Goal: Entertainment & Leisure: Consume media (video, audio)

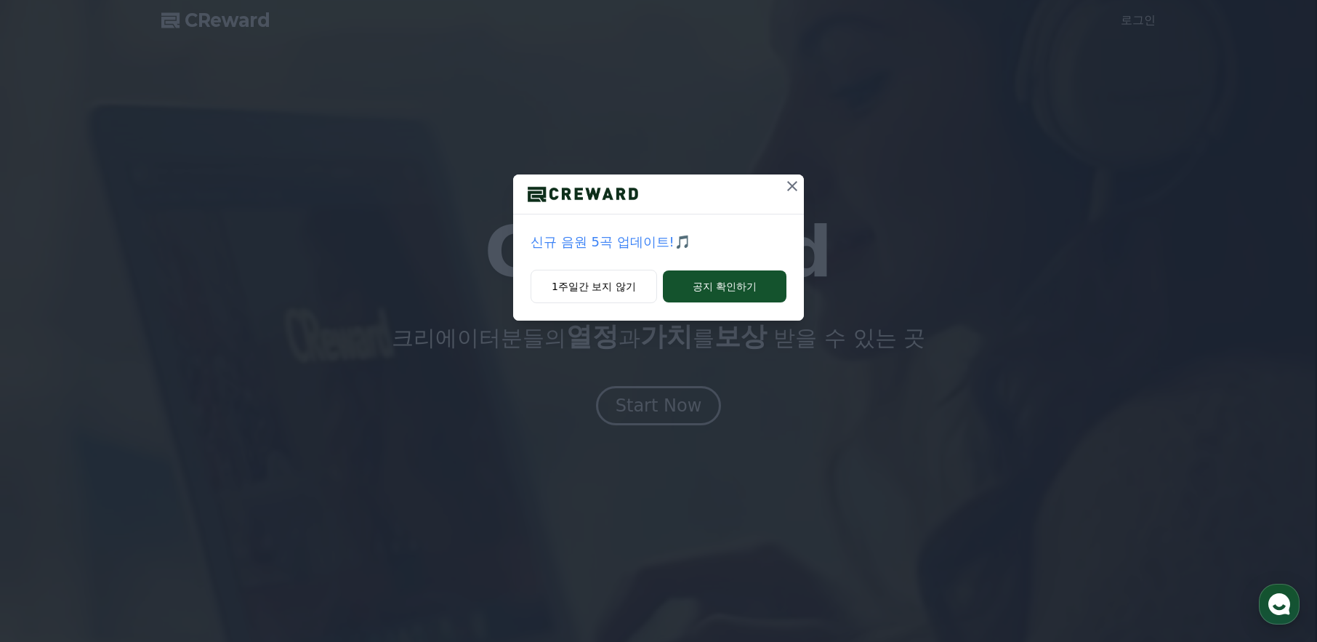
click at [789, 185] on icon at bounding box center [792, 185] width 17 height 17
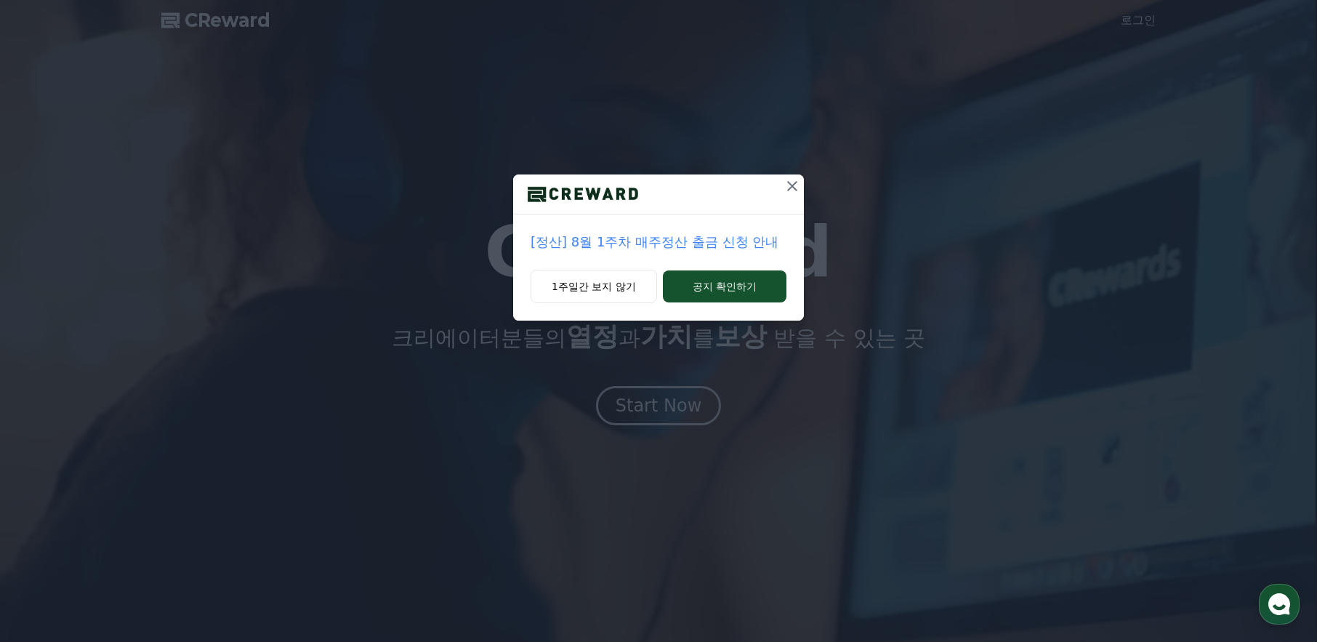
click at [789, 185] on icon at bounding box center [792, 185] width 17 height 17
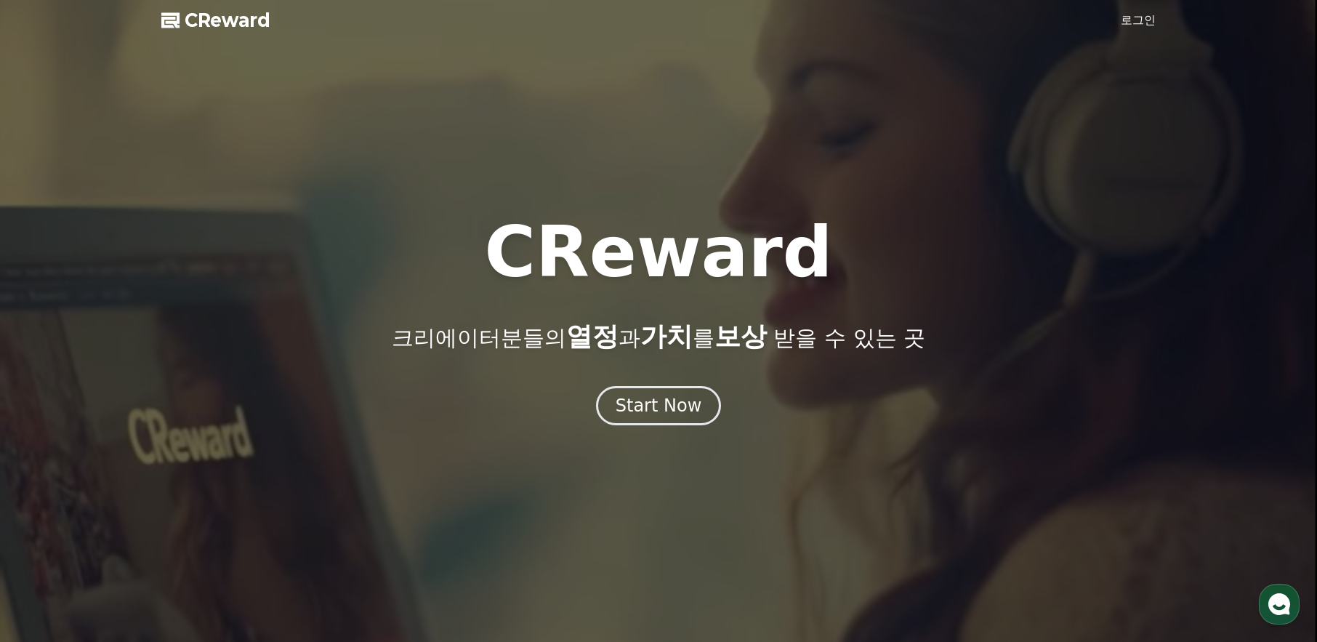
click at [1141, 14] on link "로그인" at bounding box center [1138, 20] width 35 height 17
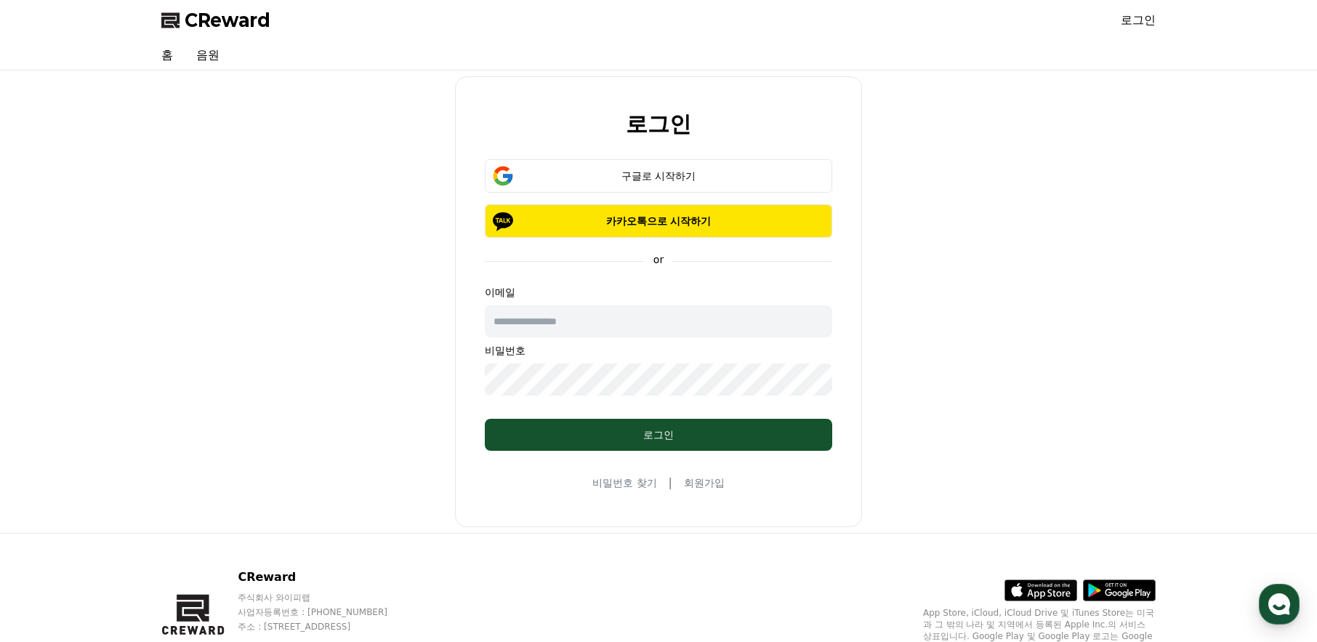
click at [638, 318] on input "text" at bounding box center [658, 321] width 347 height 32
type input "**********"
click at [654, 175] on div "구글로 시작하기" at bounding box center [658, 176] width 305 height 15
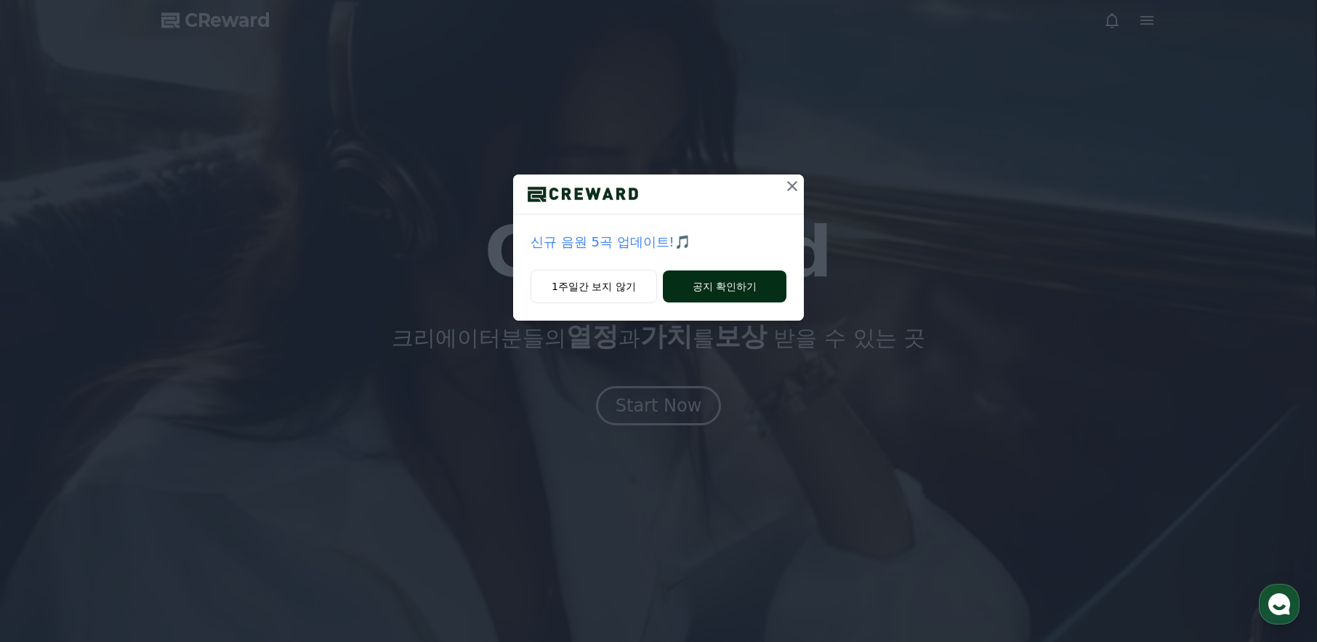
click at [709, 287] on button "공지 확인하기" at bounding box center [725, 286] width 124 height 32
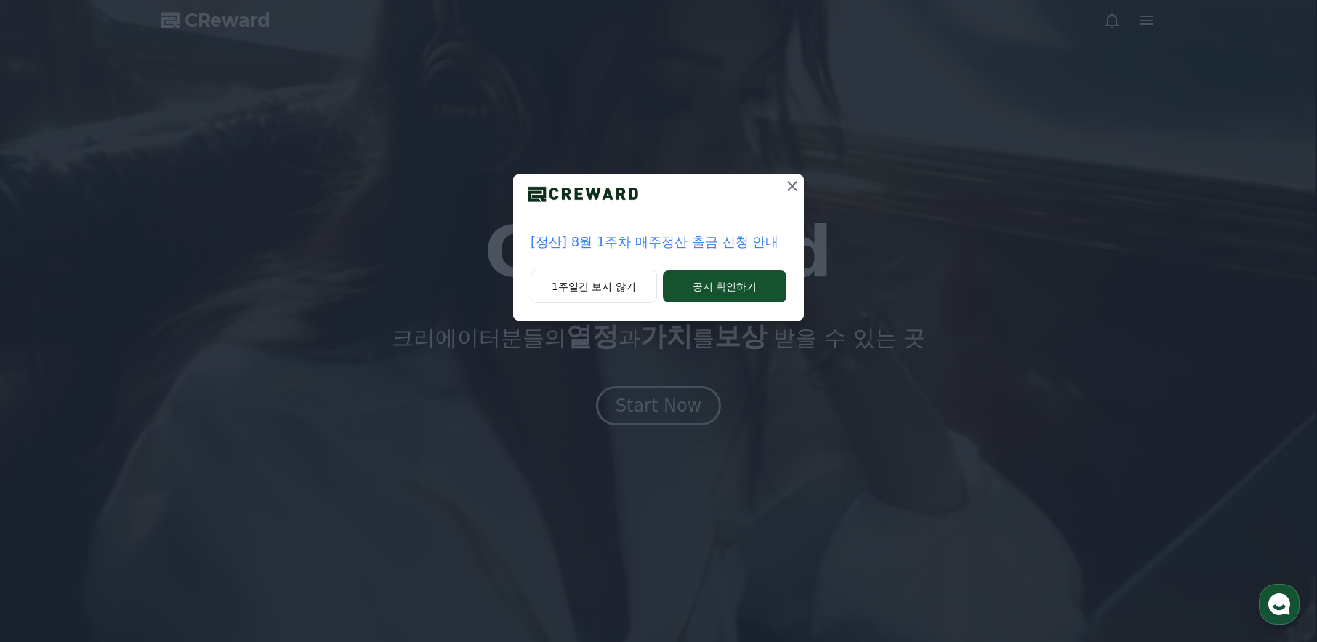
click at [796, 182] on icon at bounding box center [792, 186] width 10 height 10
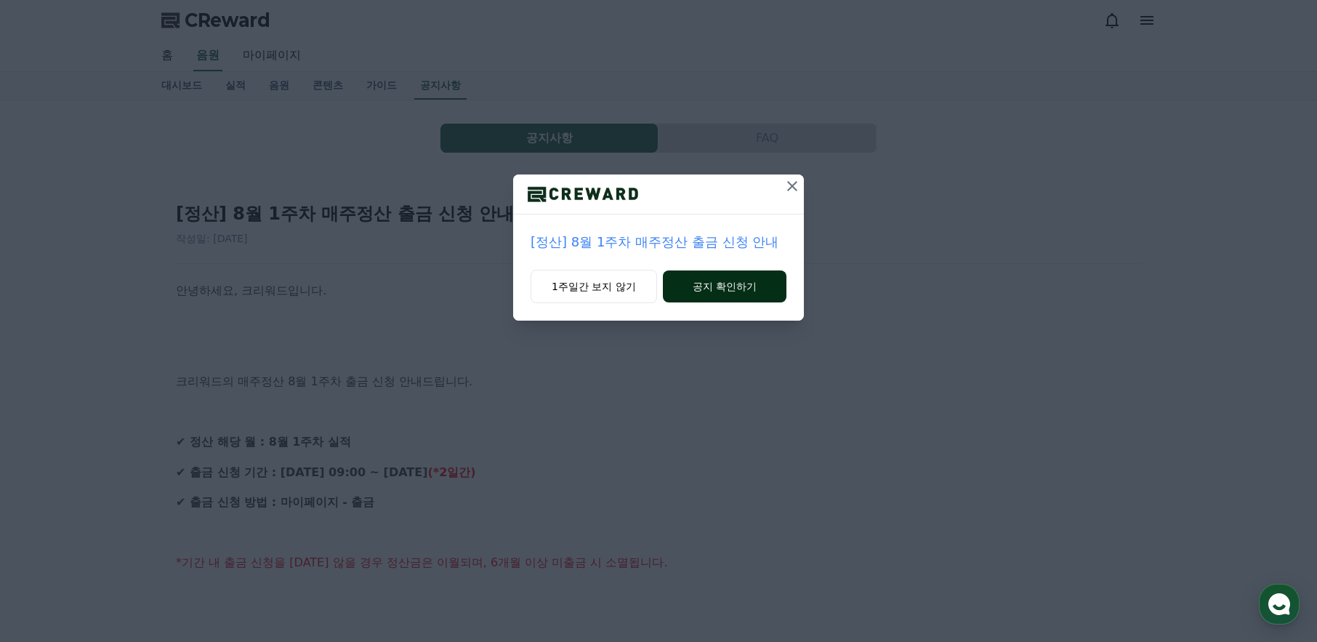
click at [715, 281] on button "공지 확인하기" at bounding box center [725, 286] width 124 height 32
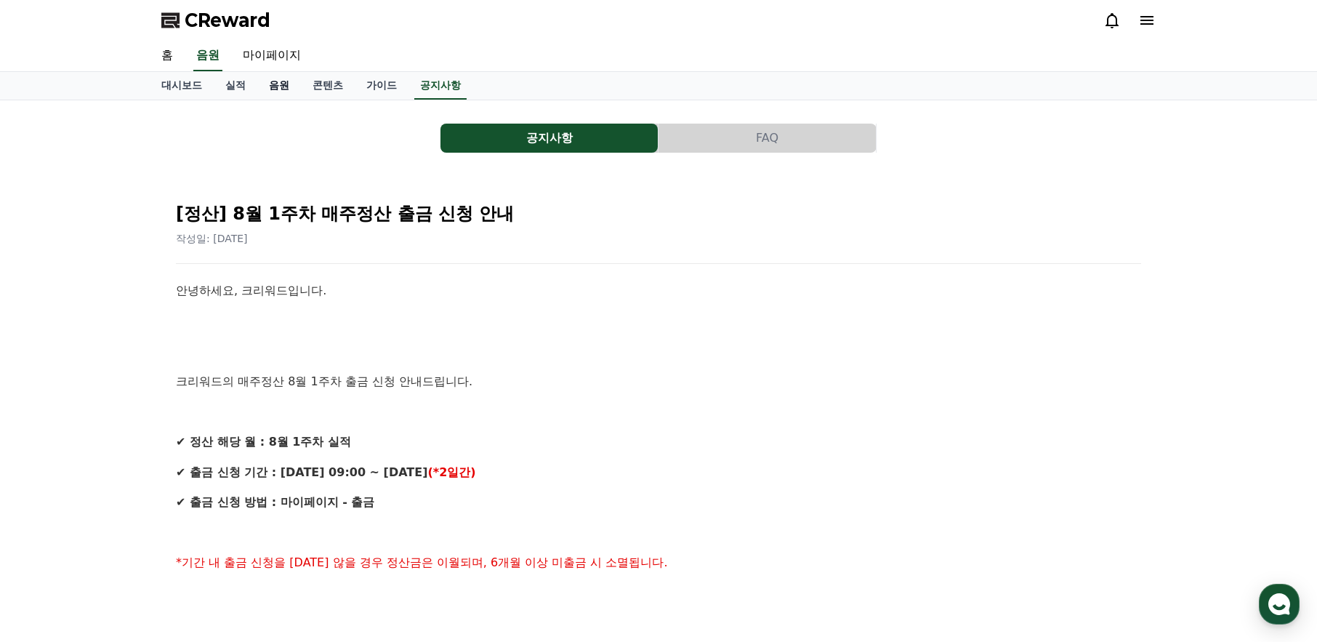
click at [284, 80] on link "음원" at bounding box center [279, 86] width 44 height 28
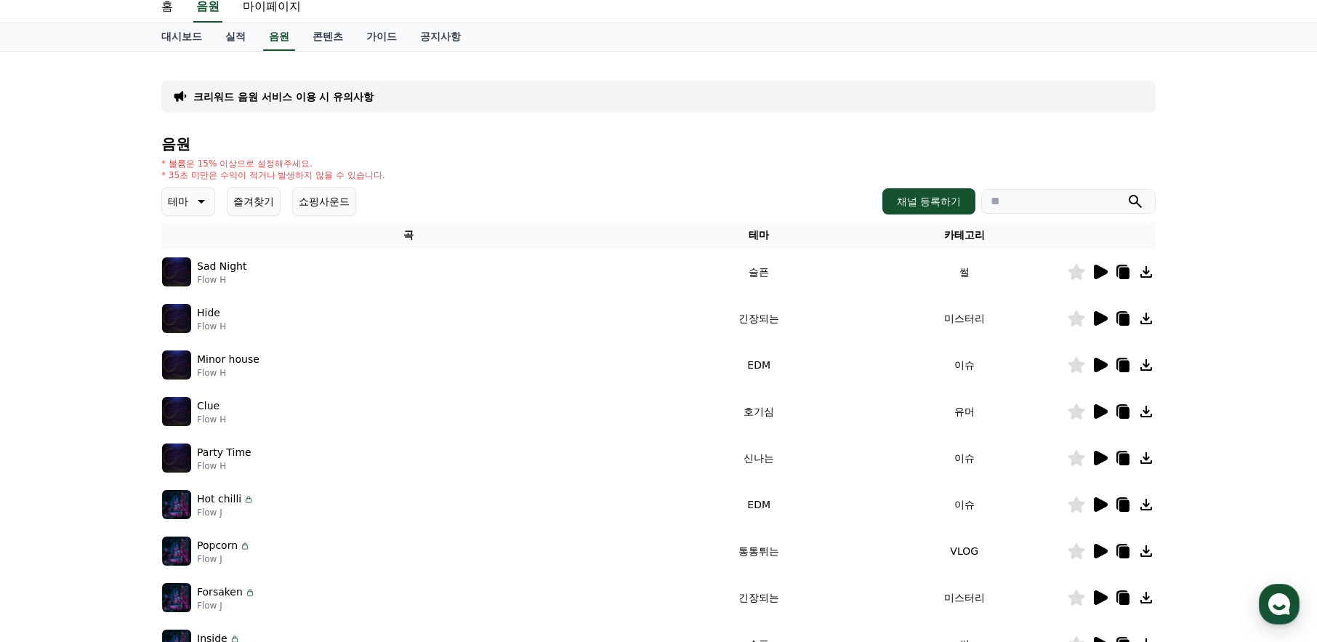
scroll to position [73, 0]
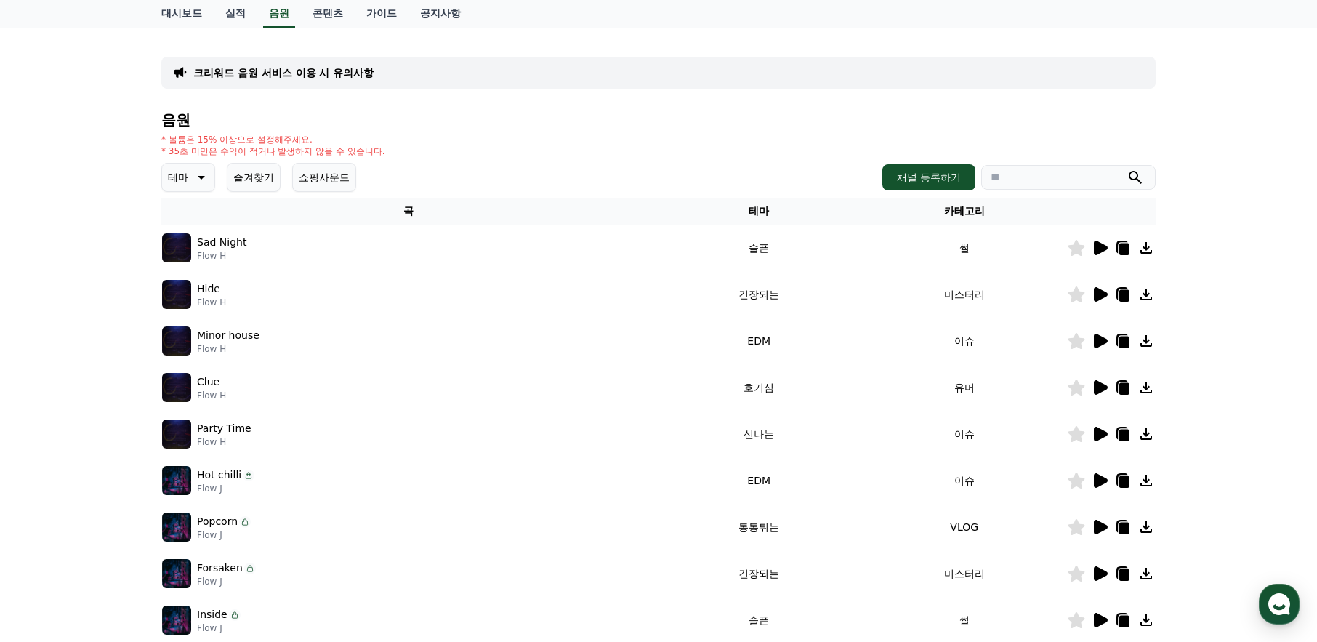
click at [1095, 242] on icon at bounding box center [1101, 248] width 14 height 15
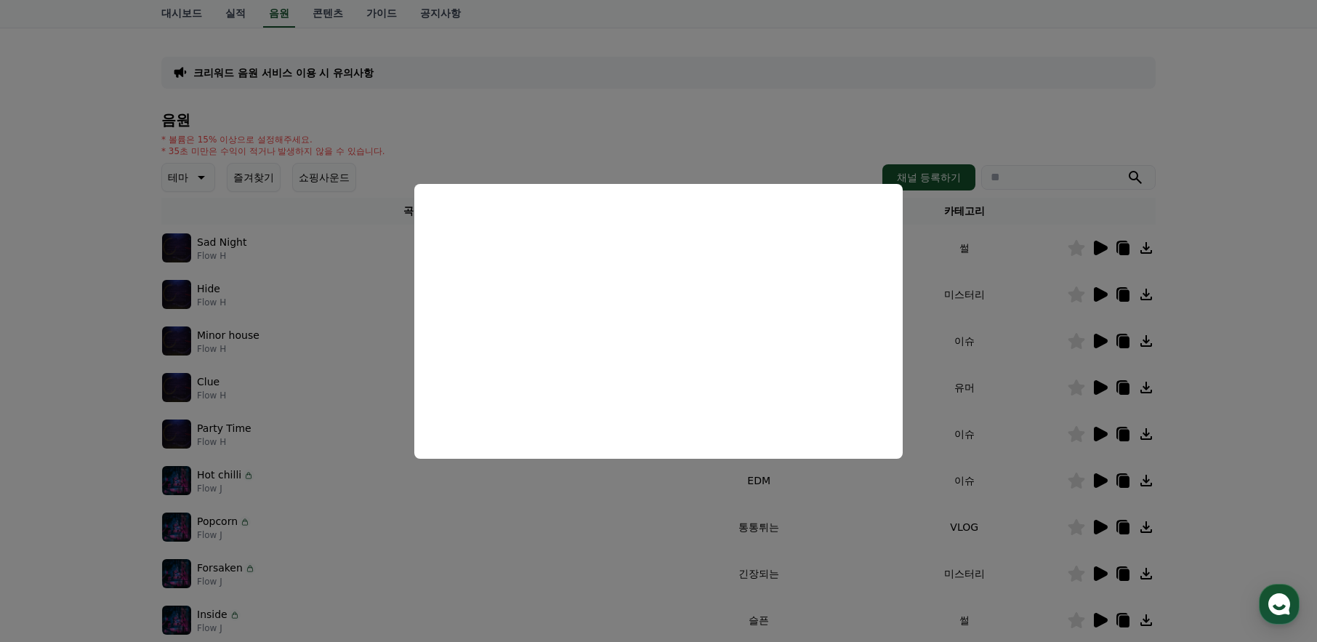
click at [1096, 295] on button "close modal" at bounding box center [658, 321] width 1317 height 642
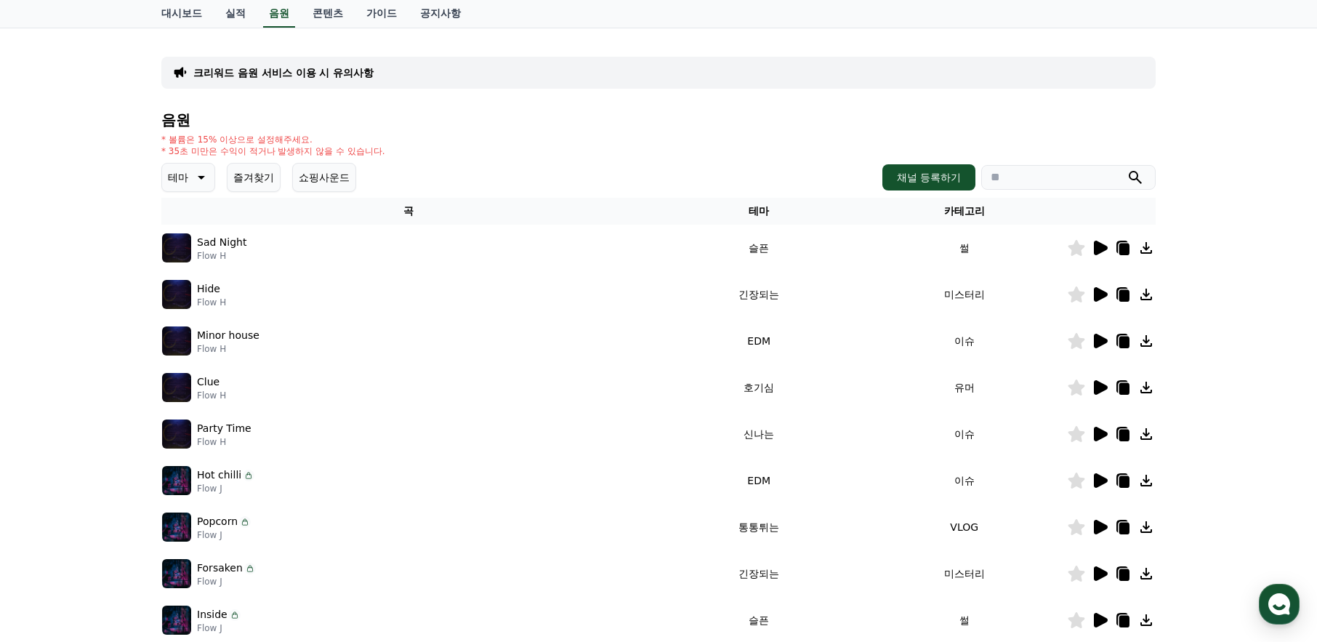
click at [1101, 292] on icon at bounding box center [1101, 294] width 14 height 15
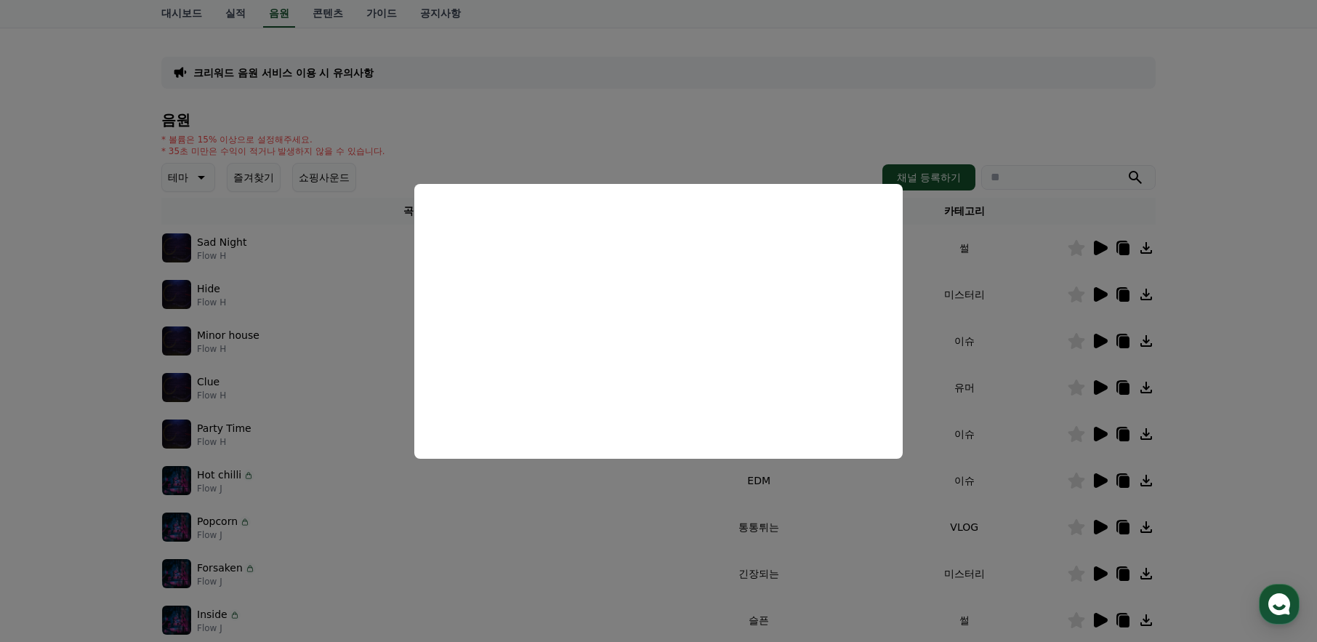
click at [1096, 342] on button "close modal" at bounding box center [658, 321] width 1317 height 642
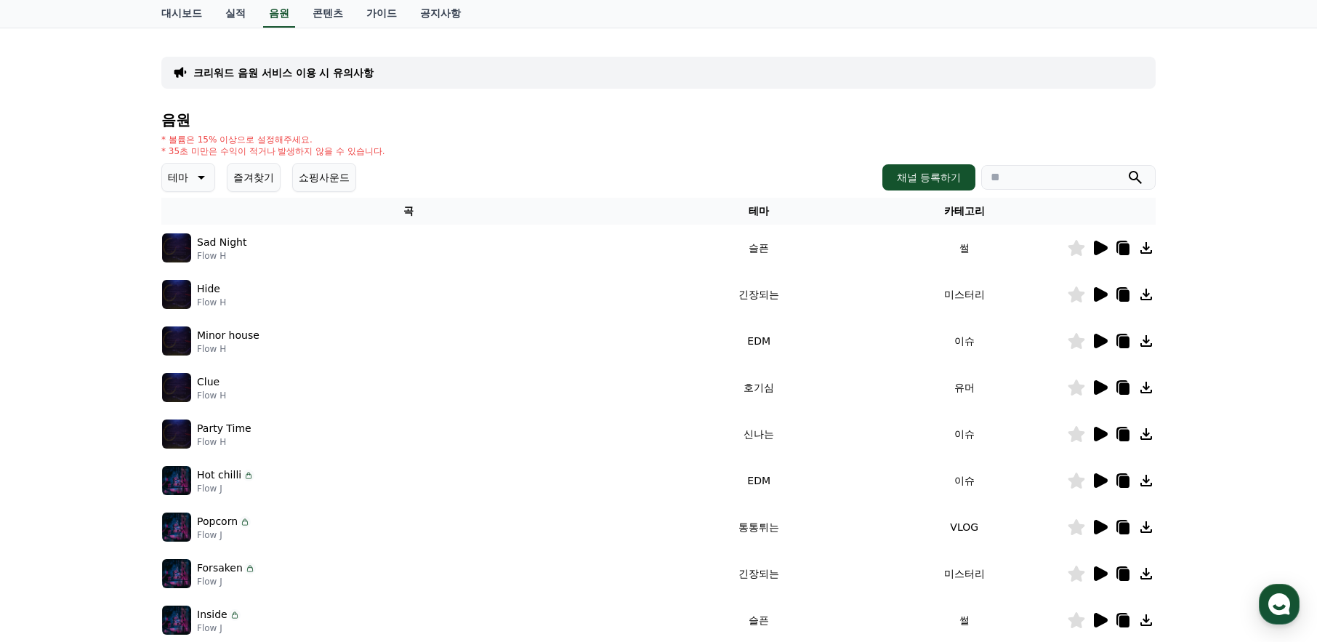
click at [1096, 342] on icon at bounding box center [1101, 341] width 14 height 15
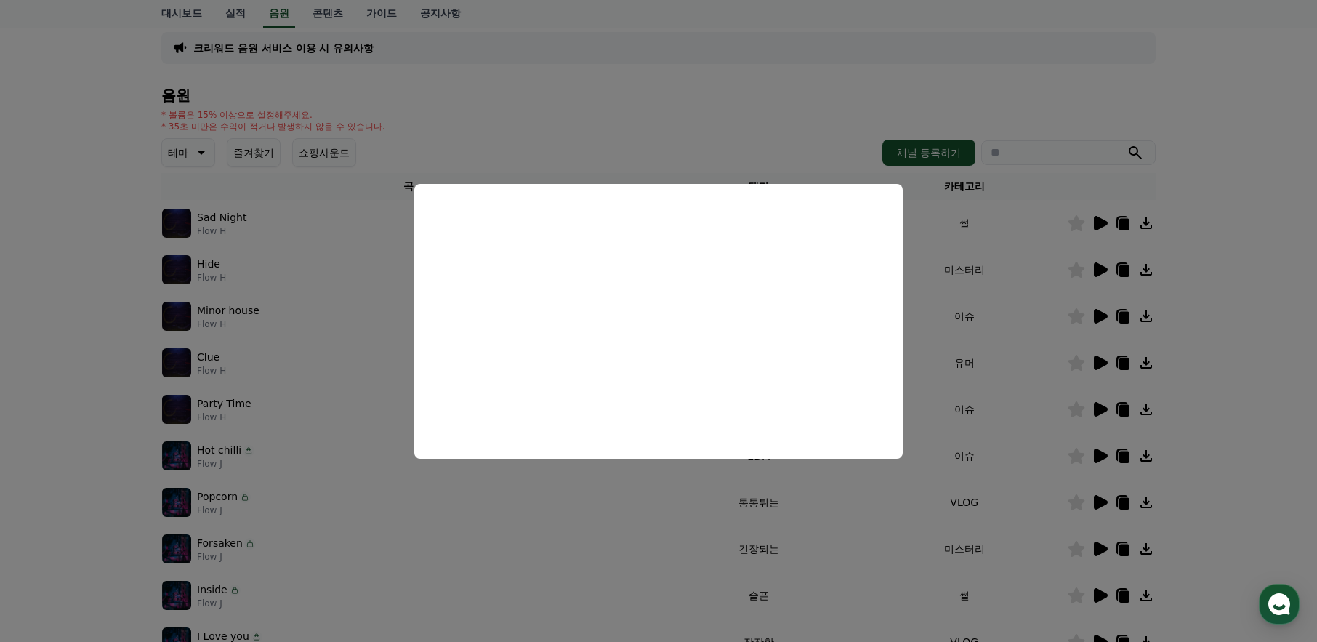
scroll to position [145, 0]
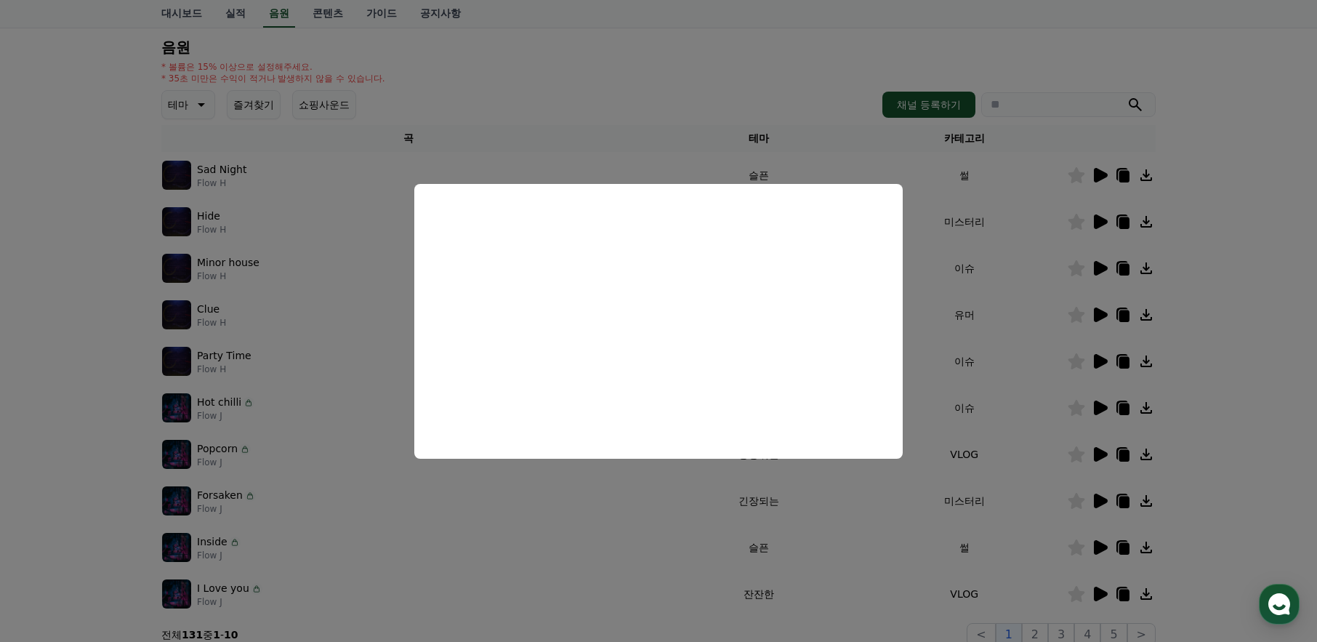
click at [339, 274] on button "close modal" at bounding box center [658, 321] width 1317 height 642
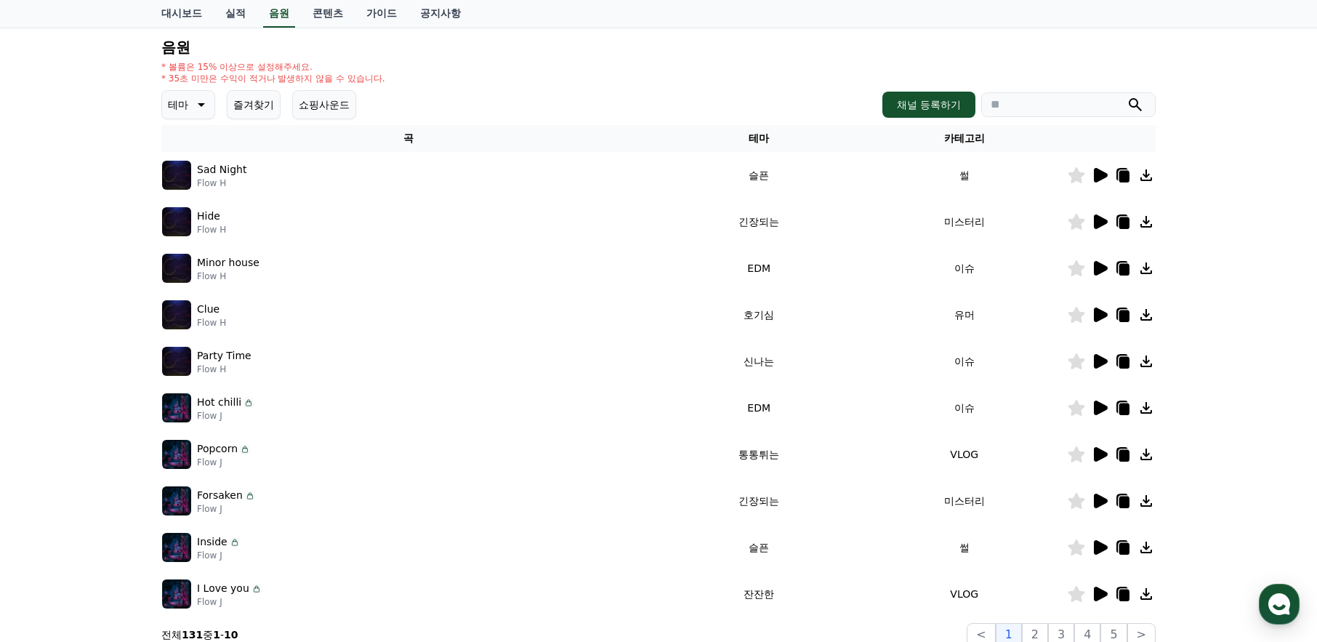
click at [92, 158] on div "크리워드 음원 서비스 이용 시 유의사항 음원 * 볼륨은 15% 이상으로 설정해주세요. * 35초 미만은 수익이 적거나 발생하지 않을 수 있습니…" at bounding box center [658, 306] width 1317 height 703
click at [326, 11] on link "콘텐츠" at bounding box center [328, 14] width 54 height 28
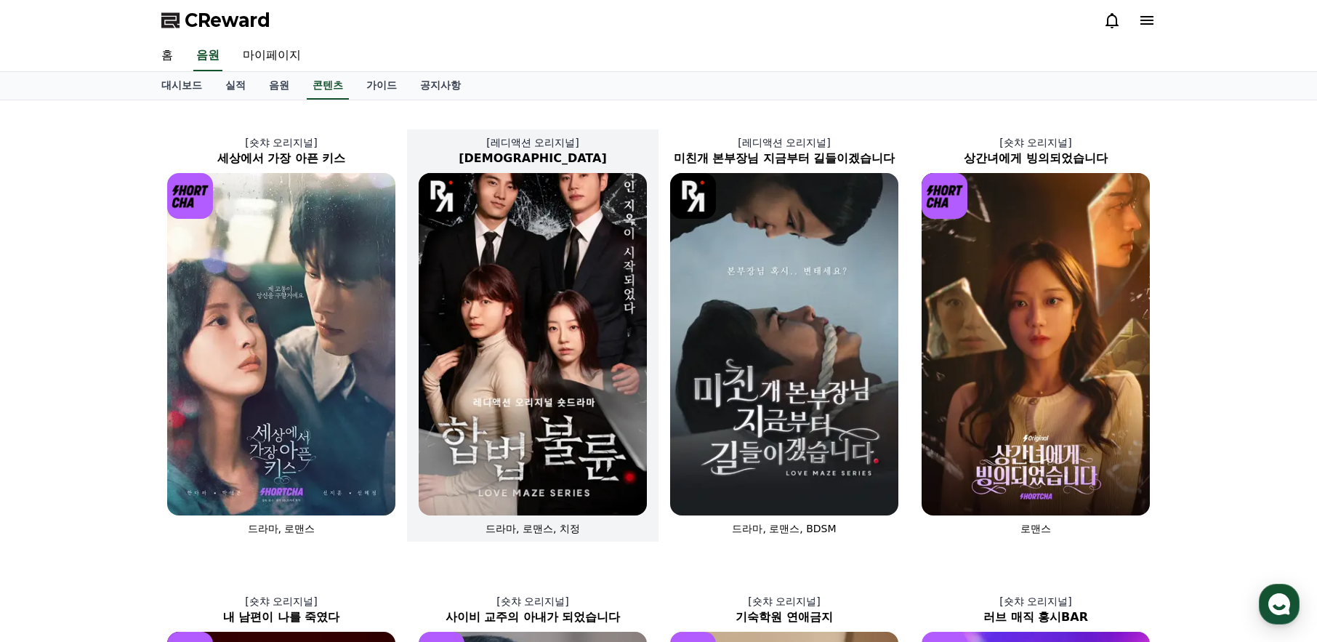
scroll to position [73, 0]
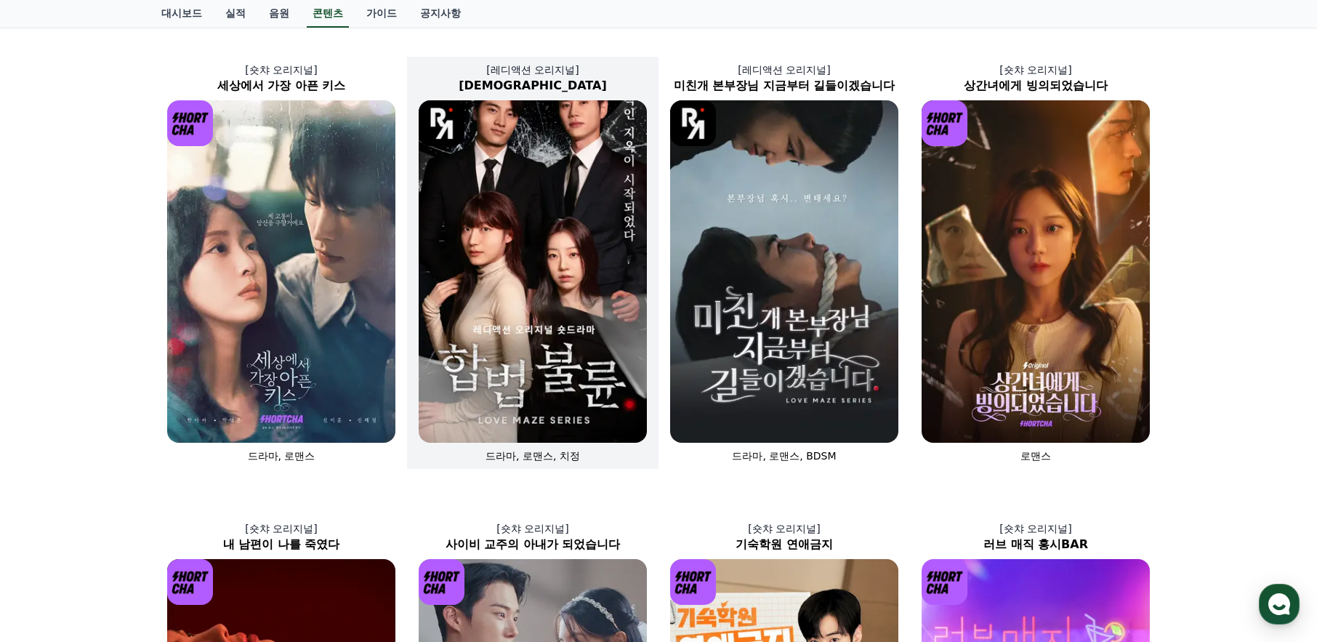
click at [582, 257] on img at bounding box center [533, 271] width 228 height 342
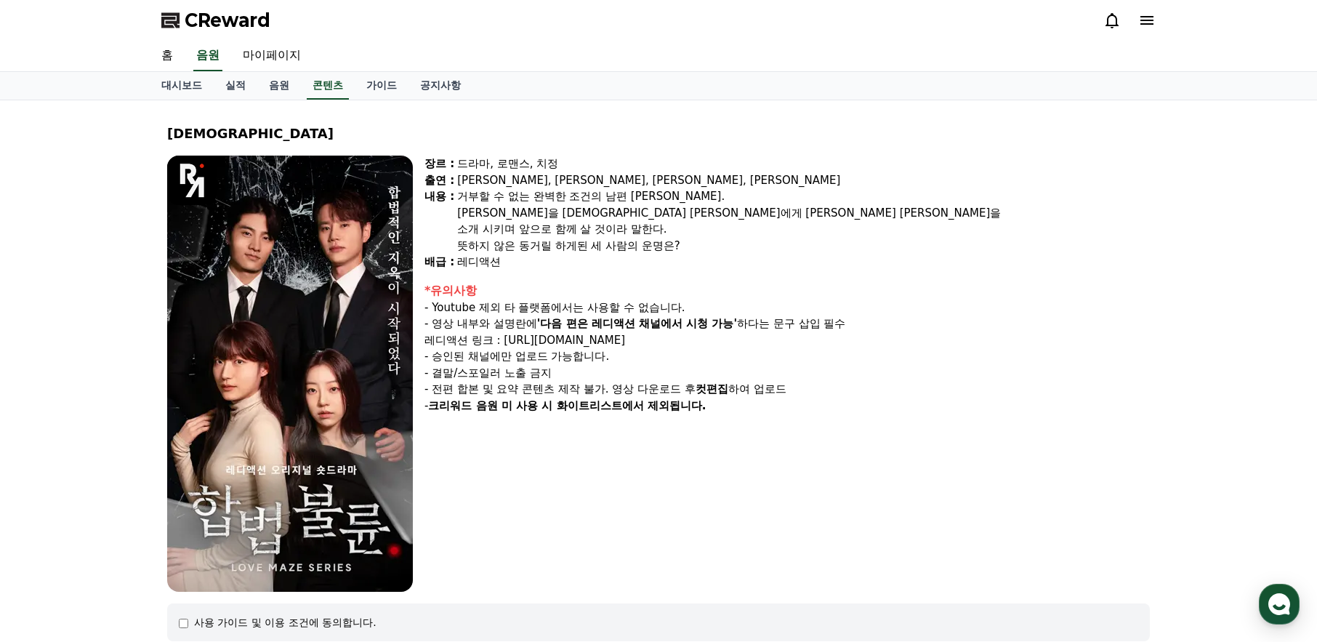
click at [350, 317] on img at bounding box center [290, 374] width 246 height 436
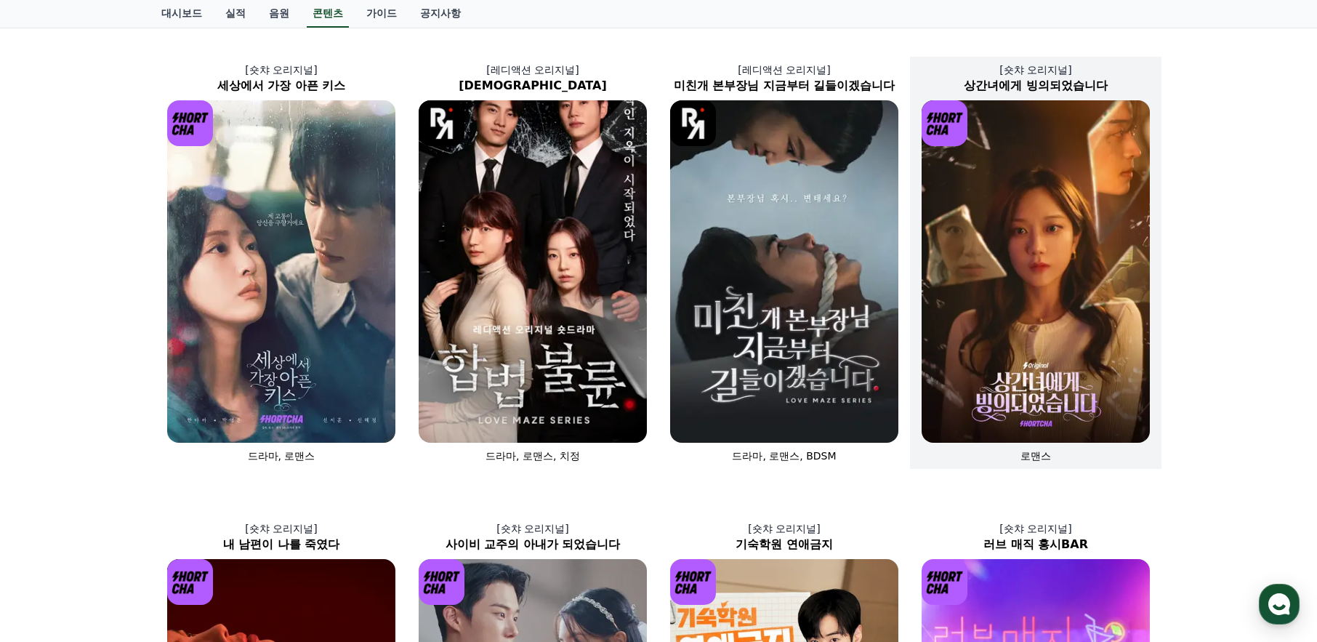
click at [1037, 251] on img at bounding box center [1036, 271] width 228 height 342
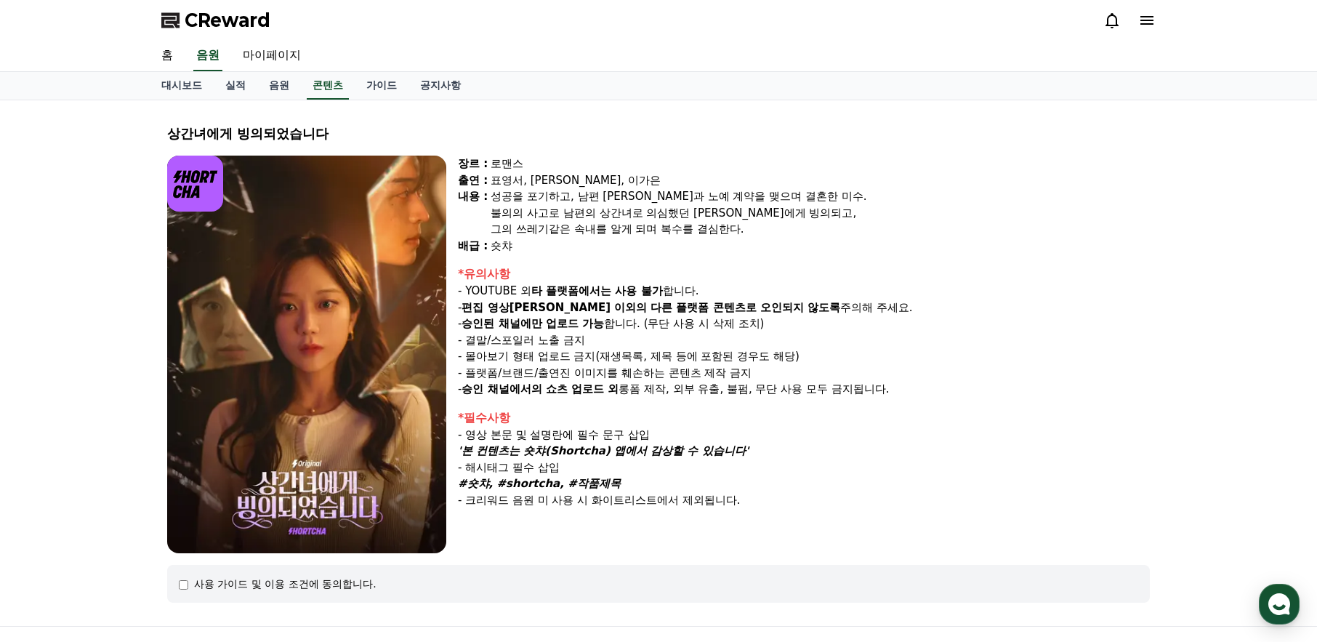
click at [353, 311] on img at bounding box center [306, 355] width 279 height 398
click at [266, 219] on img at bounding box center [306, 355] width 279 height 398
click at [204, 196] on img at bounding box center [195, 184] width 56 height 56
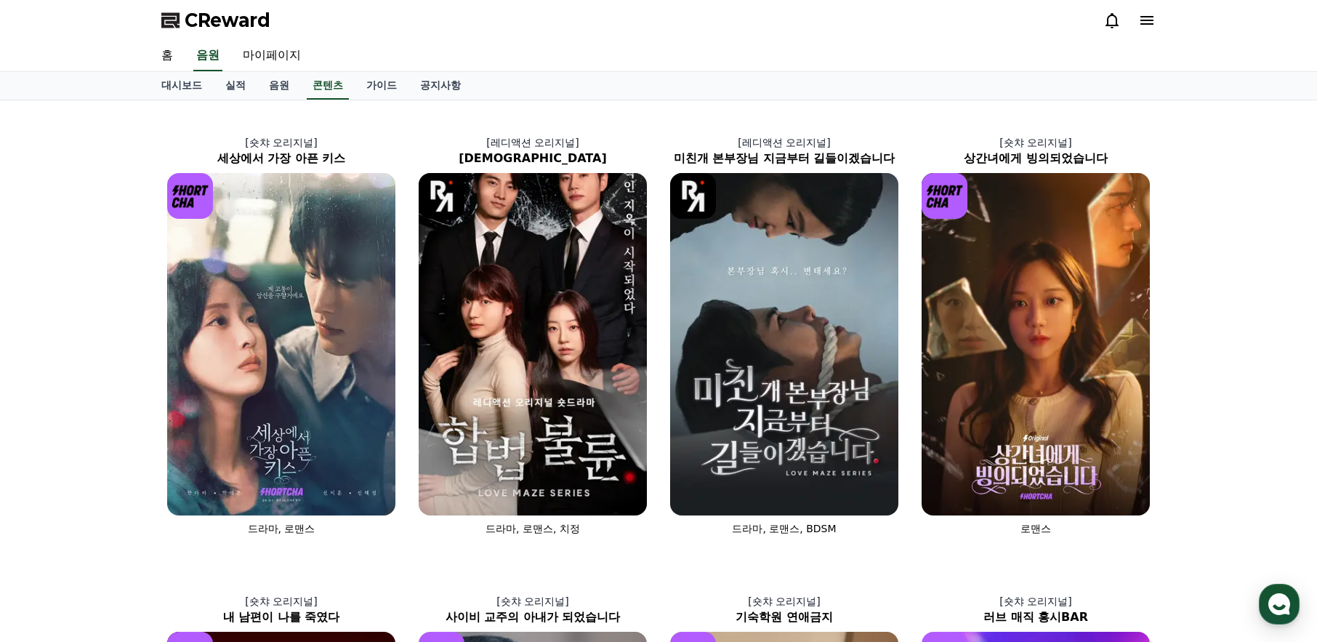
scroll to position [73, 0]
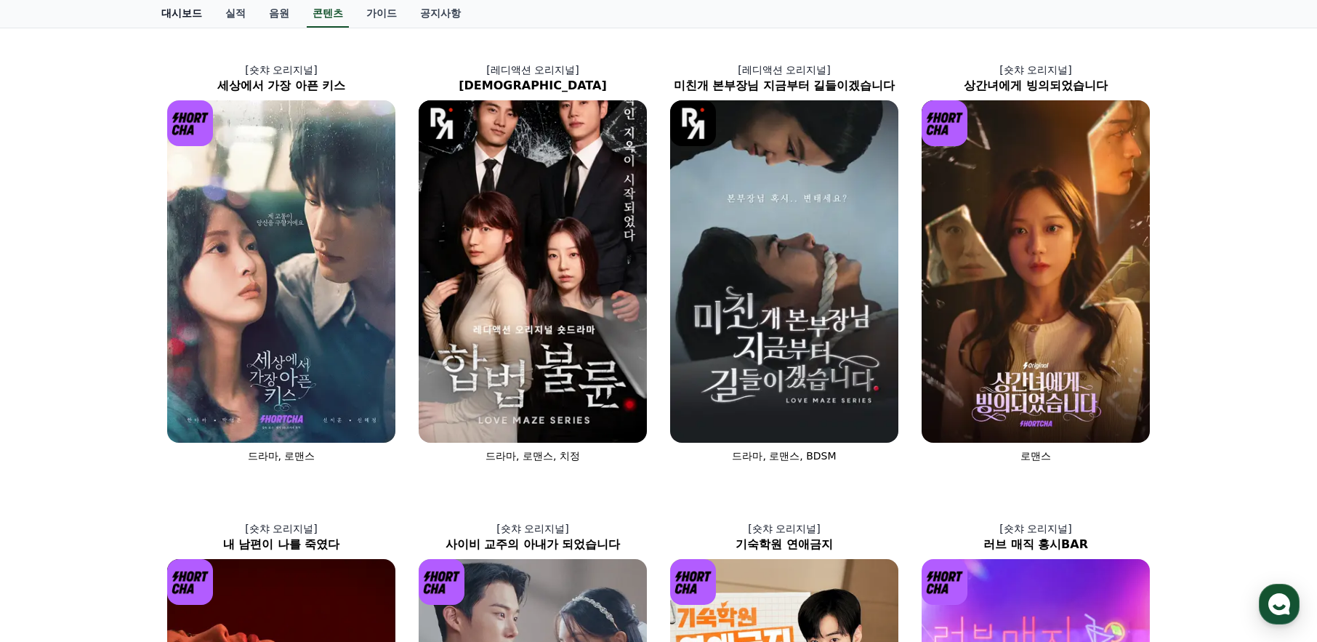
scroll to position [145, 0]
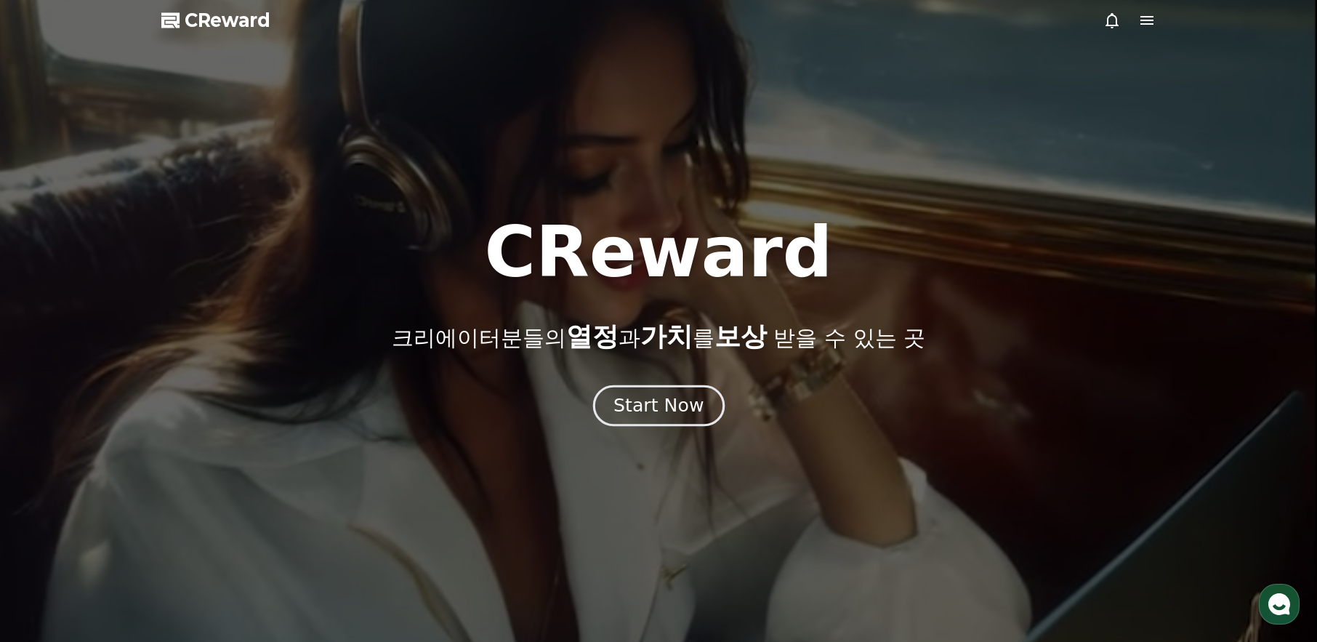
click at [671, 404] on div "Start Now" at bounding box center [659, 405] width 90 height 25
